Goal: Find specific page/section

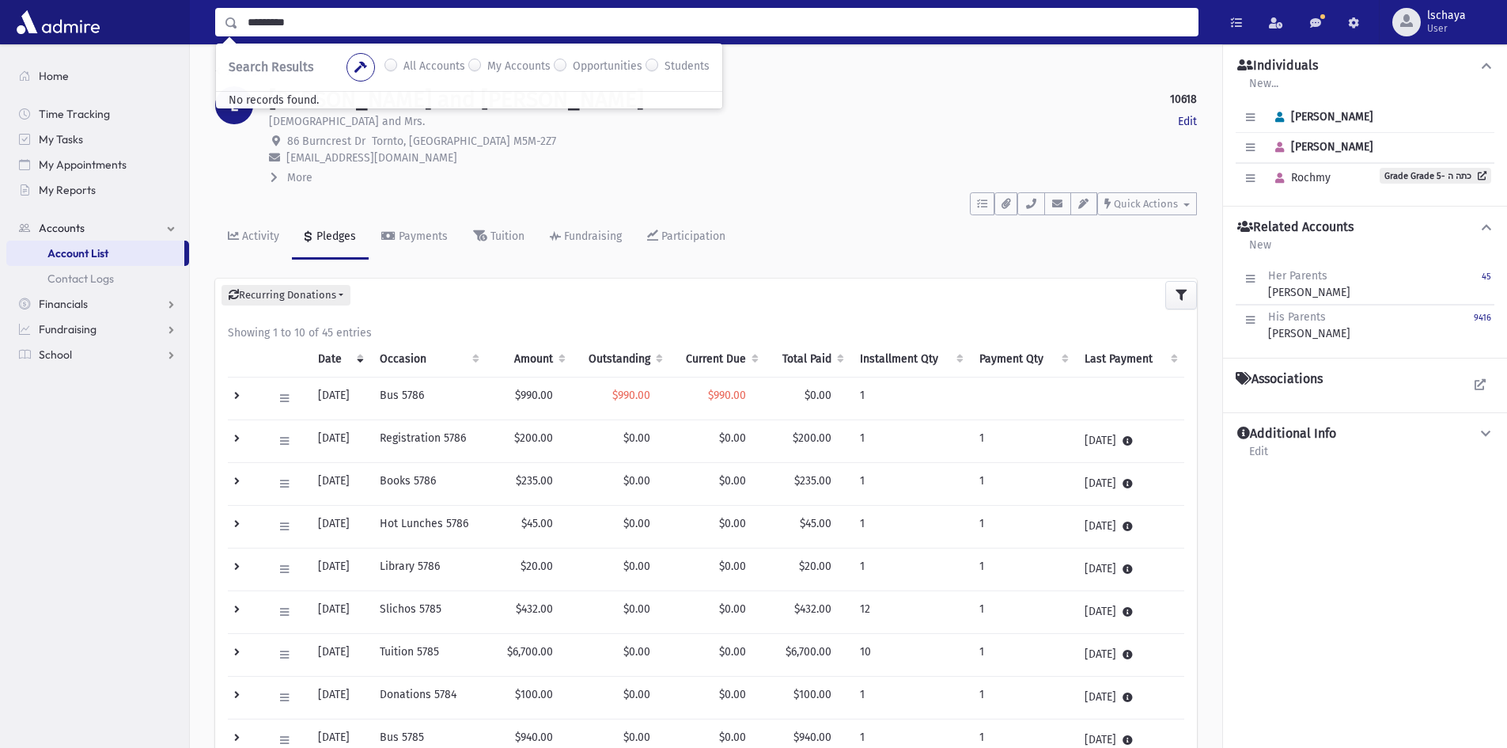
type input "*********"
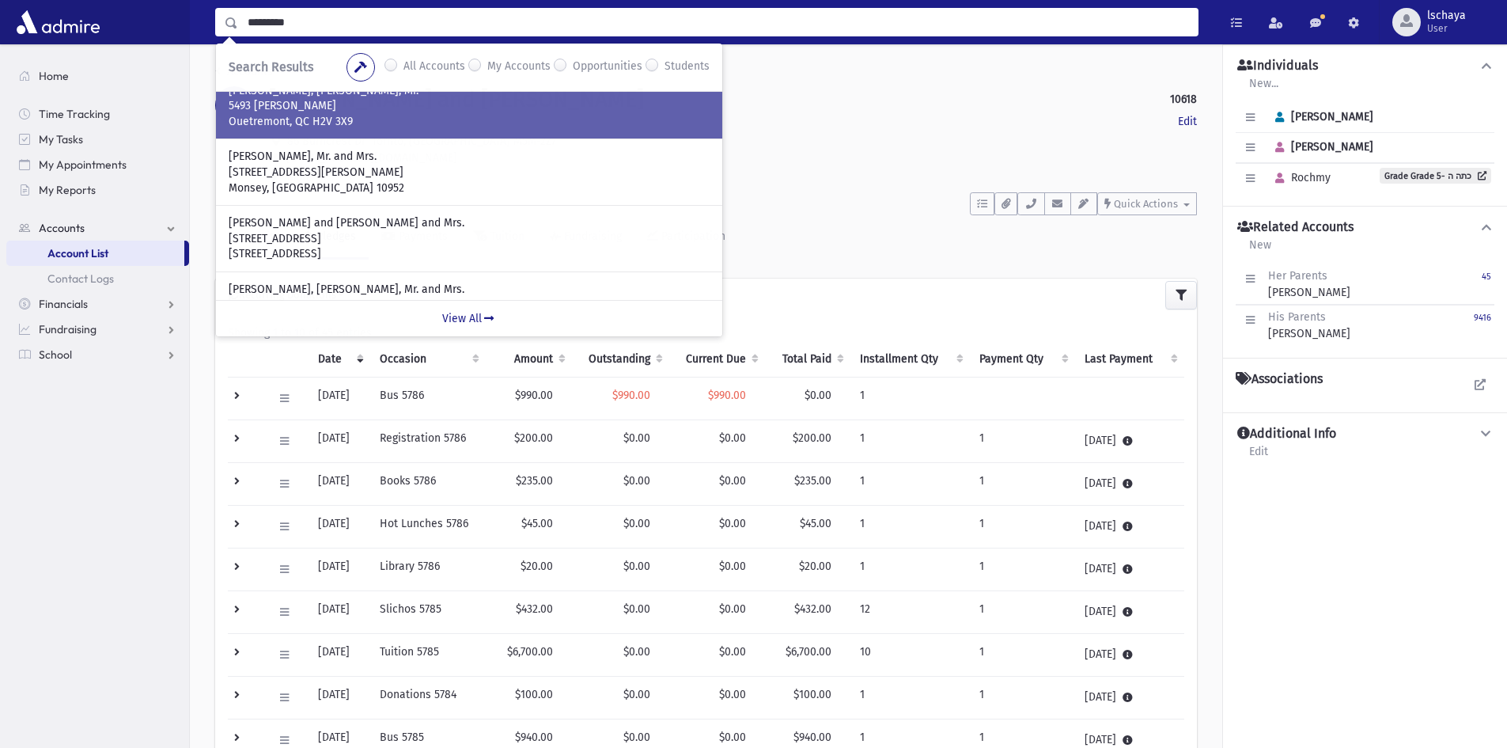
scroll to position [158, 0]
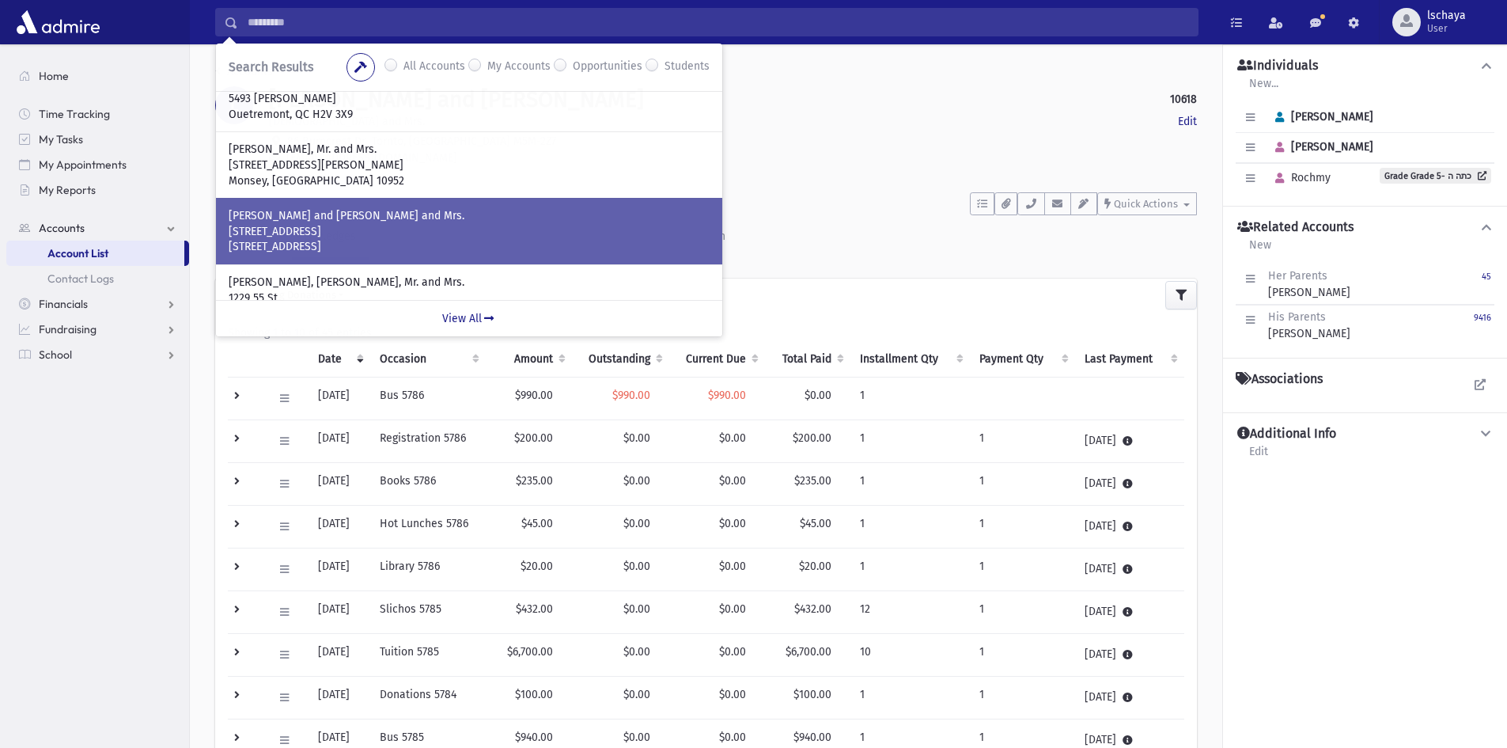
click at [388, 216] on p "[PERSON_NAME] and [PERSON_NAME] and Mrs." at bounding box center [469, 216] width 481 height 16
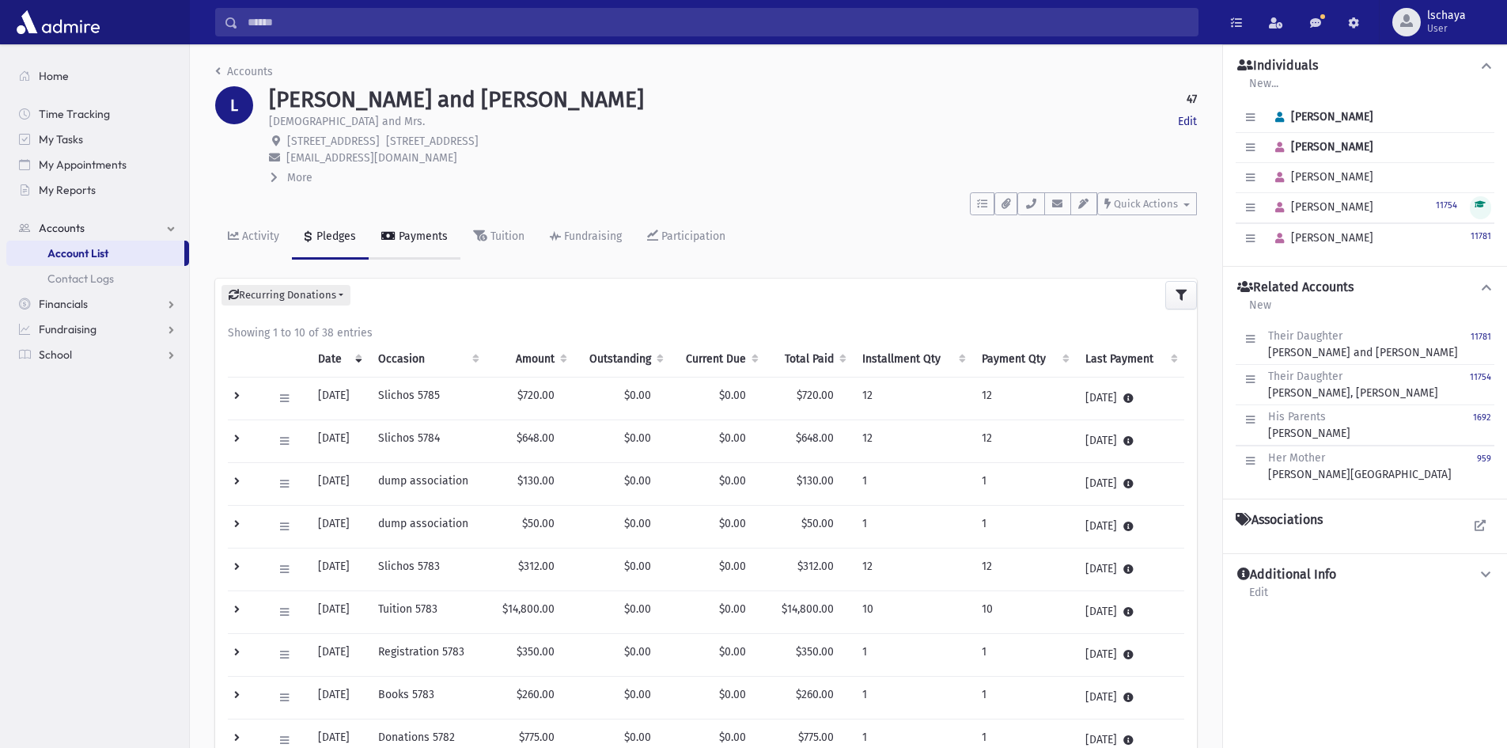
click at [398, 240] on div "Payments" at bounding box center [422, 235] width 52 height 13
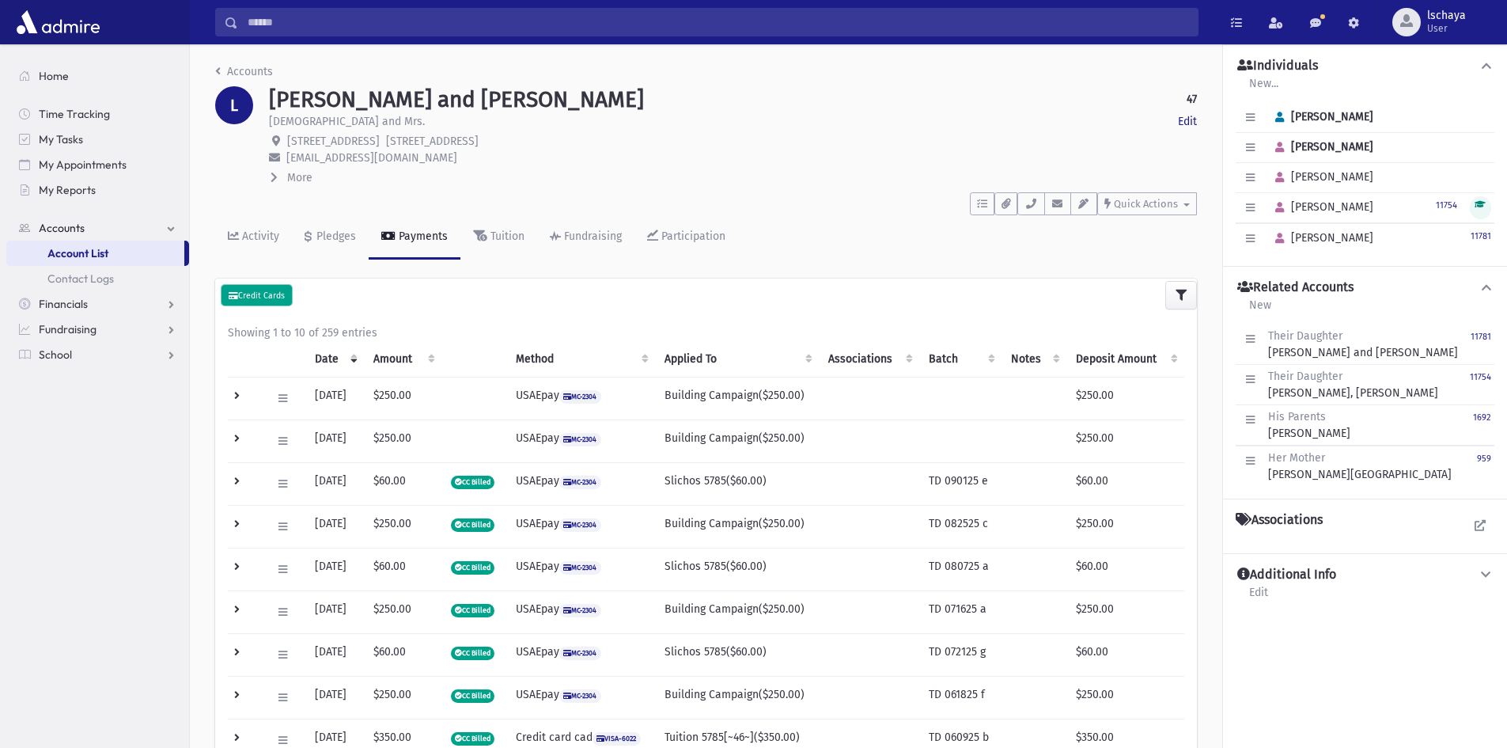
click at [279, 297] on small "Credit Cards" at bounding box center [257, 295] width 56 height 10
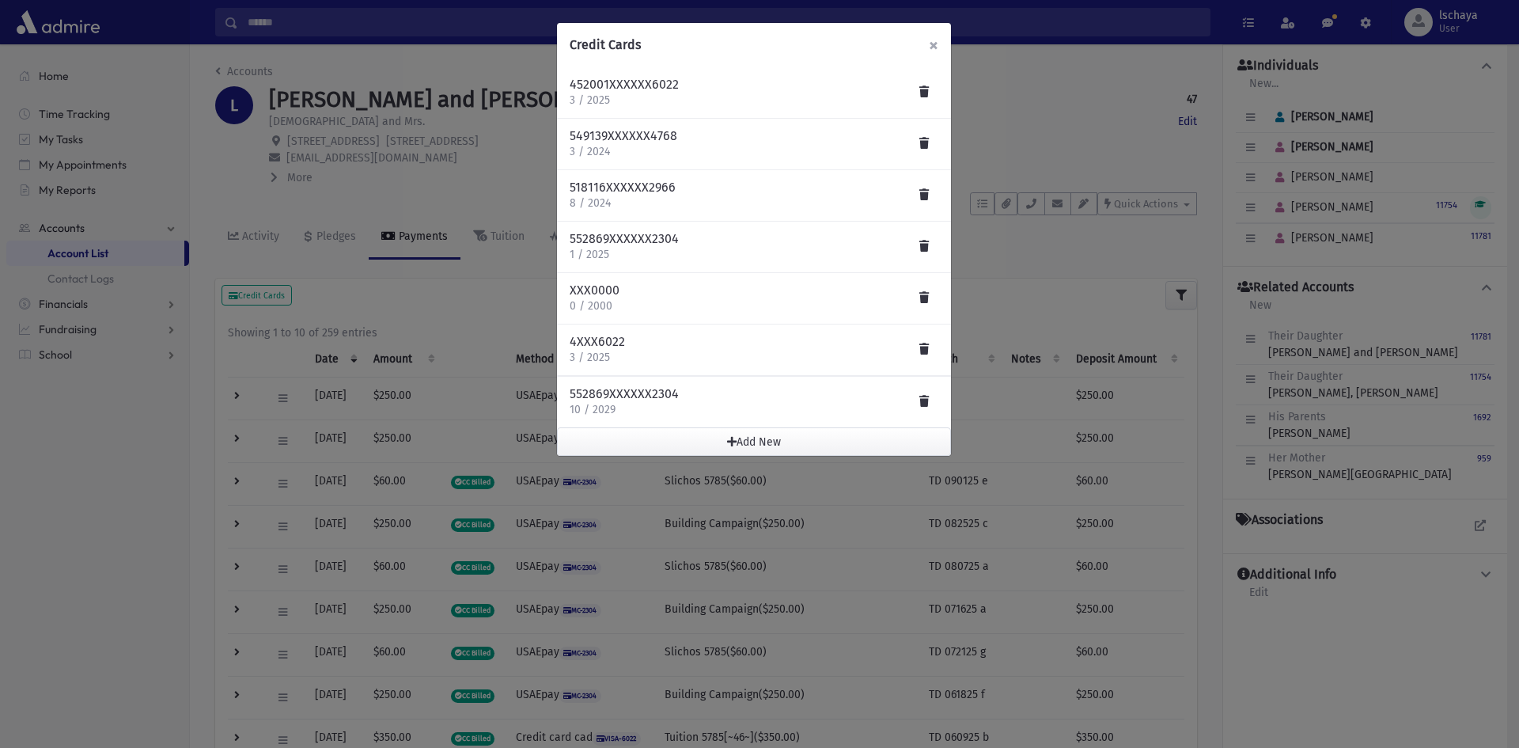
click at [930, 47] on span "×" at bounding box center [933, 45] width 9 height 22
